Goal: Task Accomplishment & Management: Use online tool/utility

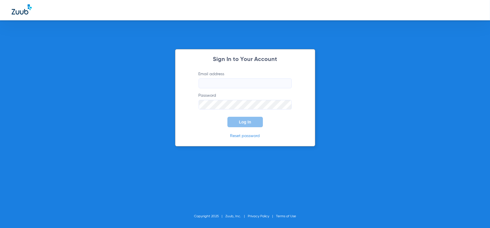
click at [235, 81] on input "Email address" at bounding box center [244, 83] width 93 height 10
drag, startPoint x: 239, startPoint y: 87, endPoint x: 169, endPoint y: 90, distance: 69.8
click at [169, 90] on div "Sign In to Your Account Email address Invalid email address colleenmayer Passwo…" at bounding box center [245, 114] width 490 height 228
type input "[EMAIL_ADDRESS][DOMAIN_NAME]"
click at [227, 117] on button "Log In" at bounding box center [244, 122] width 35 height 10
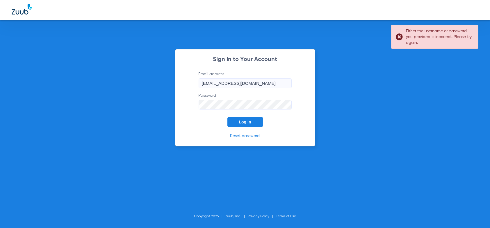
click at [43, 107] on div "Sign In to Your Account Email address [EMAIL_ADDRESS][DOMAIN_NAME] Password Log…" at bounding box center [245, 114] width 490 height 228
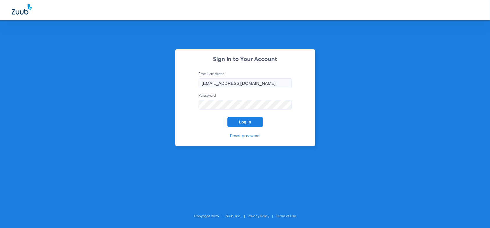
click at [227, 117] on button "Log In" at bounding box center [244, 122] width 35 height 10
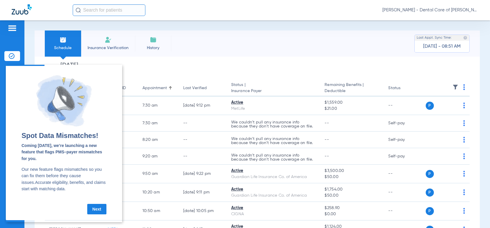
click at [202, 62] on div "[DATE] [DATE] [DATE] [DATE] [DATE] [DATE] [DATE] [DATE] [DATE] [DATE] [DATE] [D…" at bounding box center [257, 170] width 445 height 226
click at [134, 62] on div "[DATE] [DATE] [DATE] [DATE] [DATE] [DATE] [DATE] [DATE] [DATE] [DATE] [DATE] [D…" at bounding box center [257, 170] width 445 height 226
click at [93, 210] on link "Next" at bounding box center [96, 209] width 19 height 10
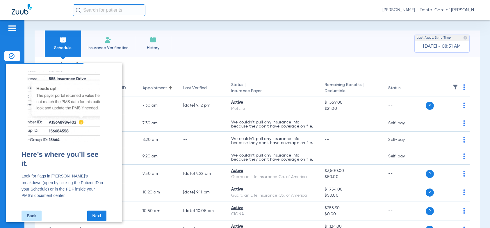
click at [97, 212] on link "Next" at bounding box center [96, 215] width 19 height 10
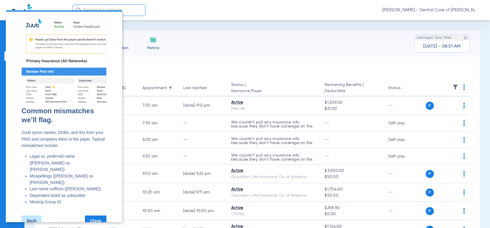
click at [97, 216] on link "Close" at bounding box center [96, 221] width 22 height 10
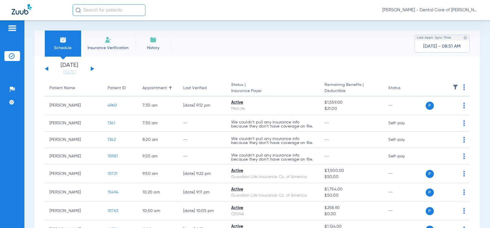
click at [91, 69] on button at bounding box center [92, 69] width 3 height 4
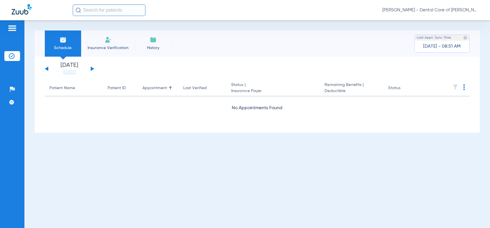
click at [91, 69] on button at bounding box center [92, 69] width 3 height 4
